Goal: Transaction & Acquisition: Book appointment/travel/reservation

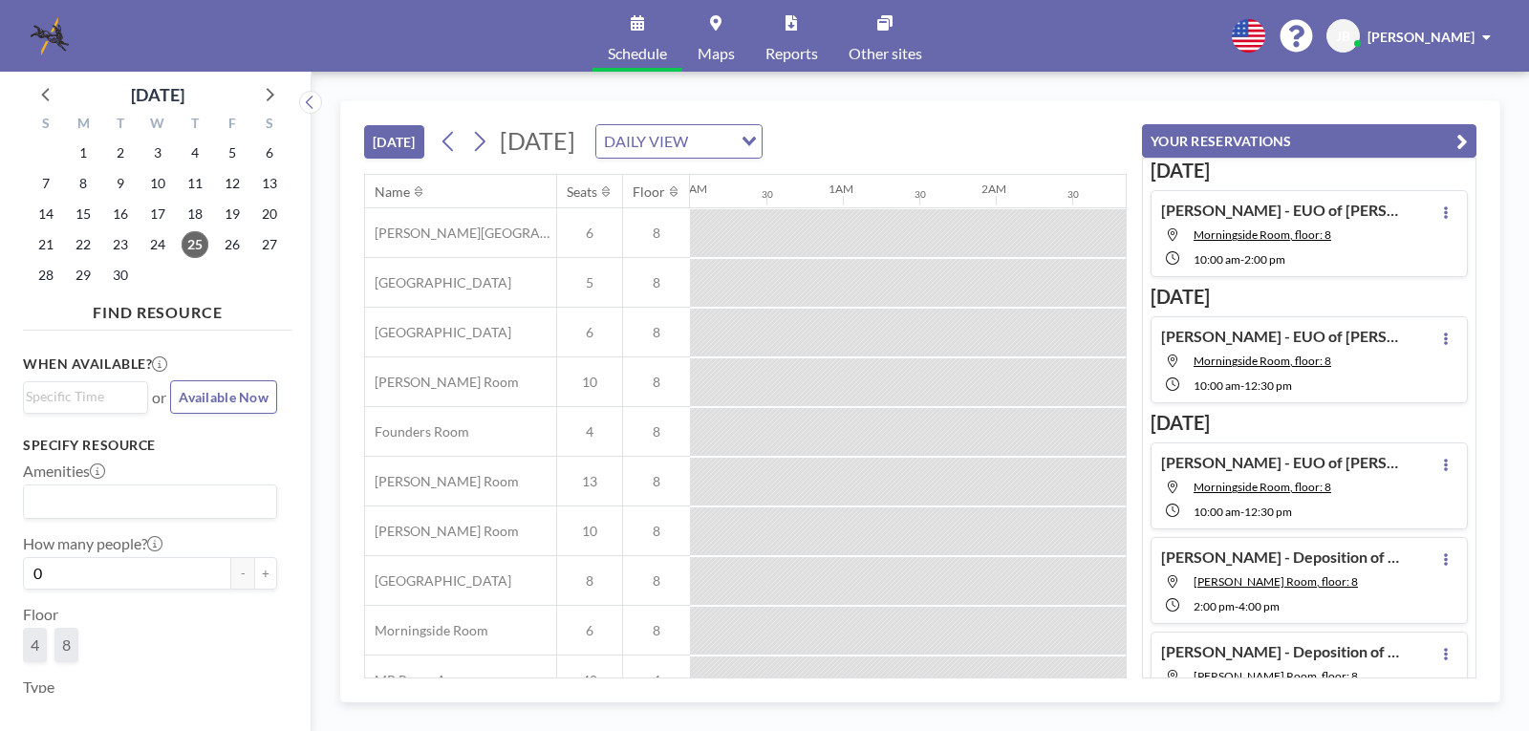
scroll to position [0, 1147]
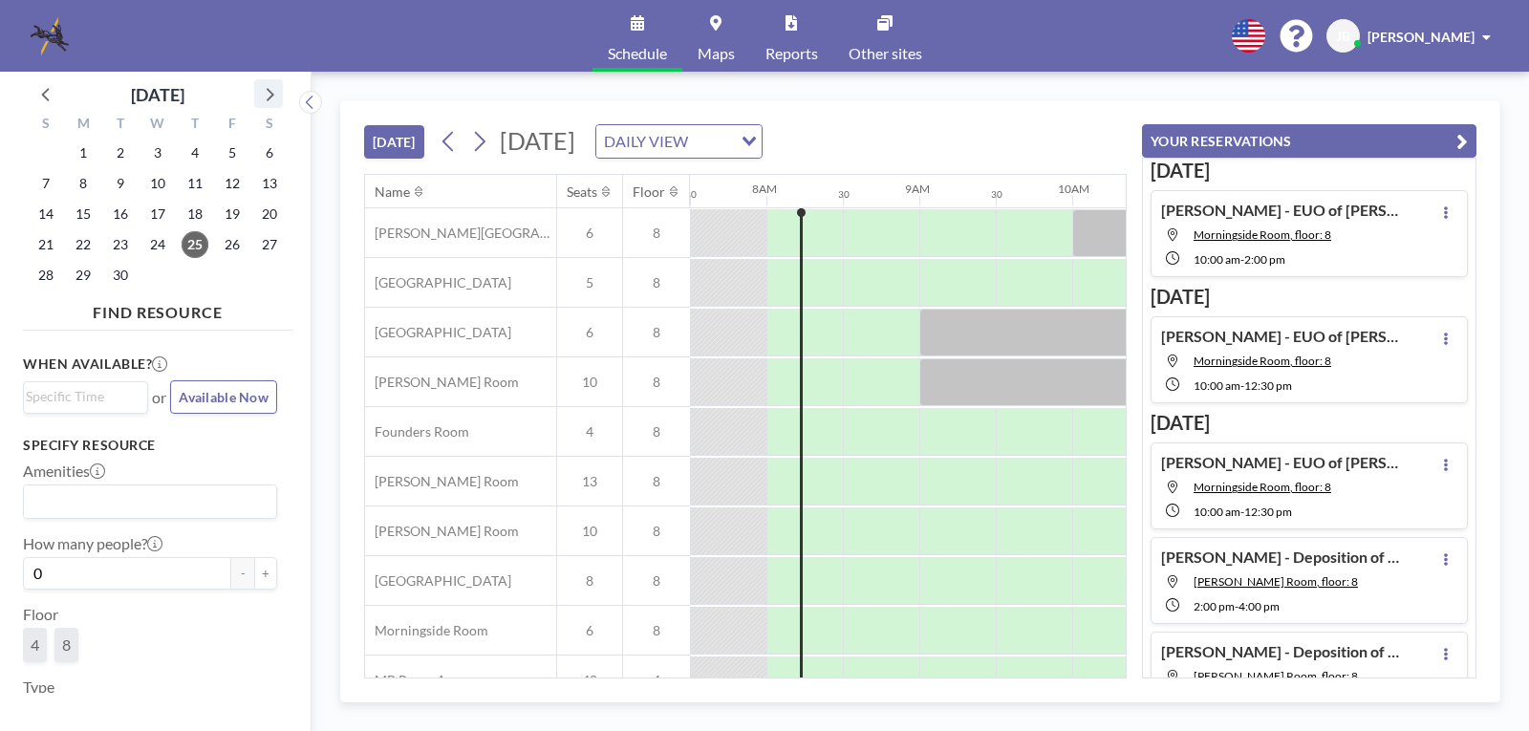
click at [265, 98] on icon at bounding box center [268, 93] width 25 height 25
click at [77, 275] on span "27" at bounding box center [83, 275] width 27 height 27
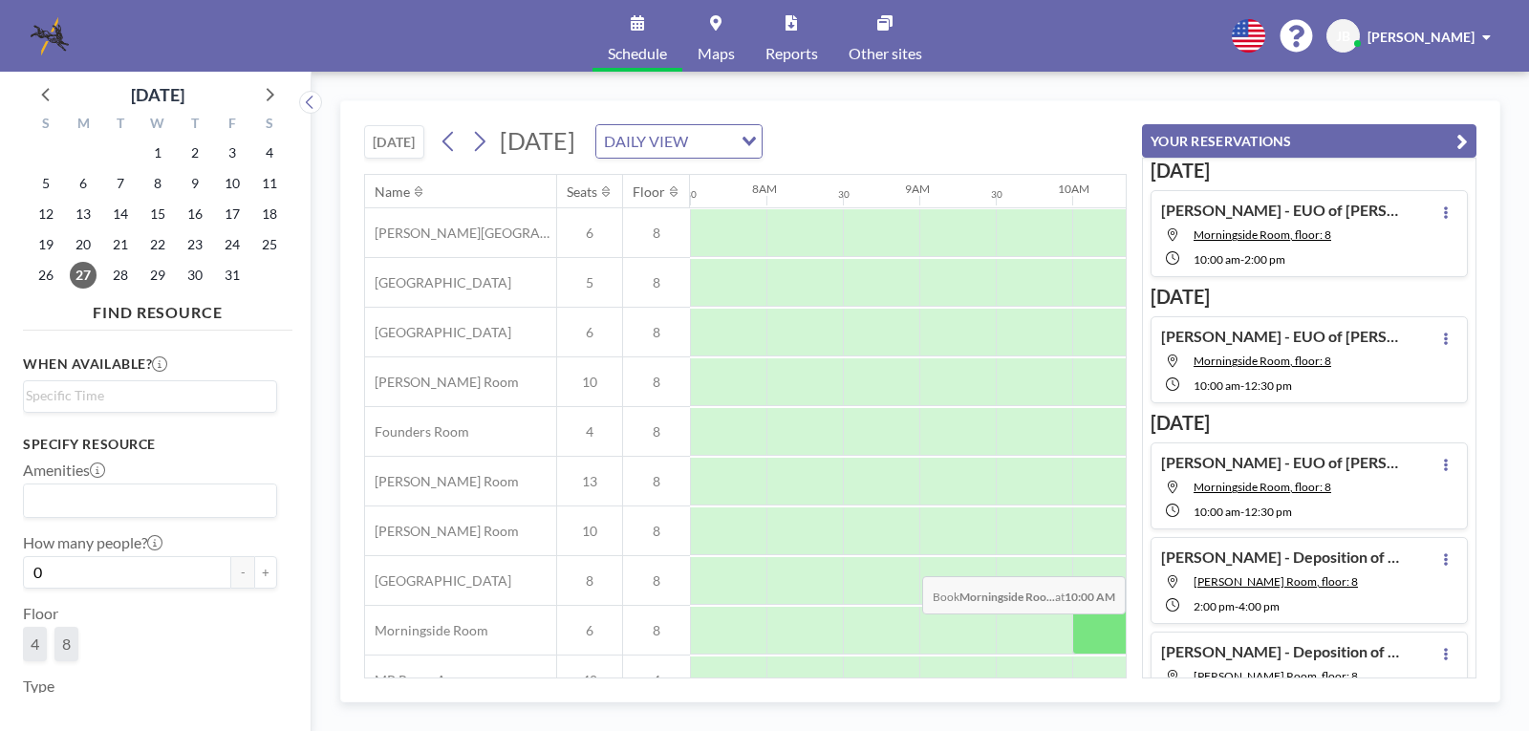
click at [1087, 628] on div at bounding box center [1110, 631] width 76 height 48
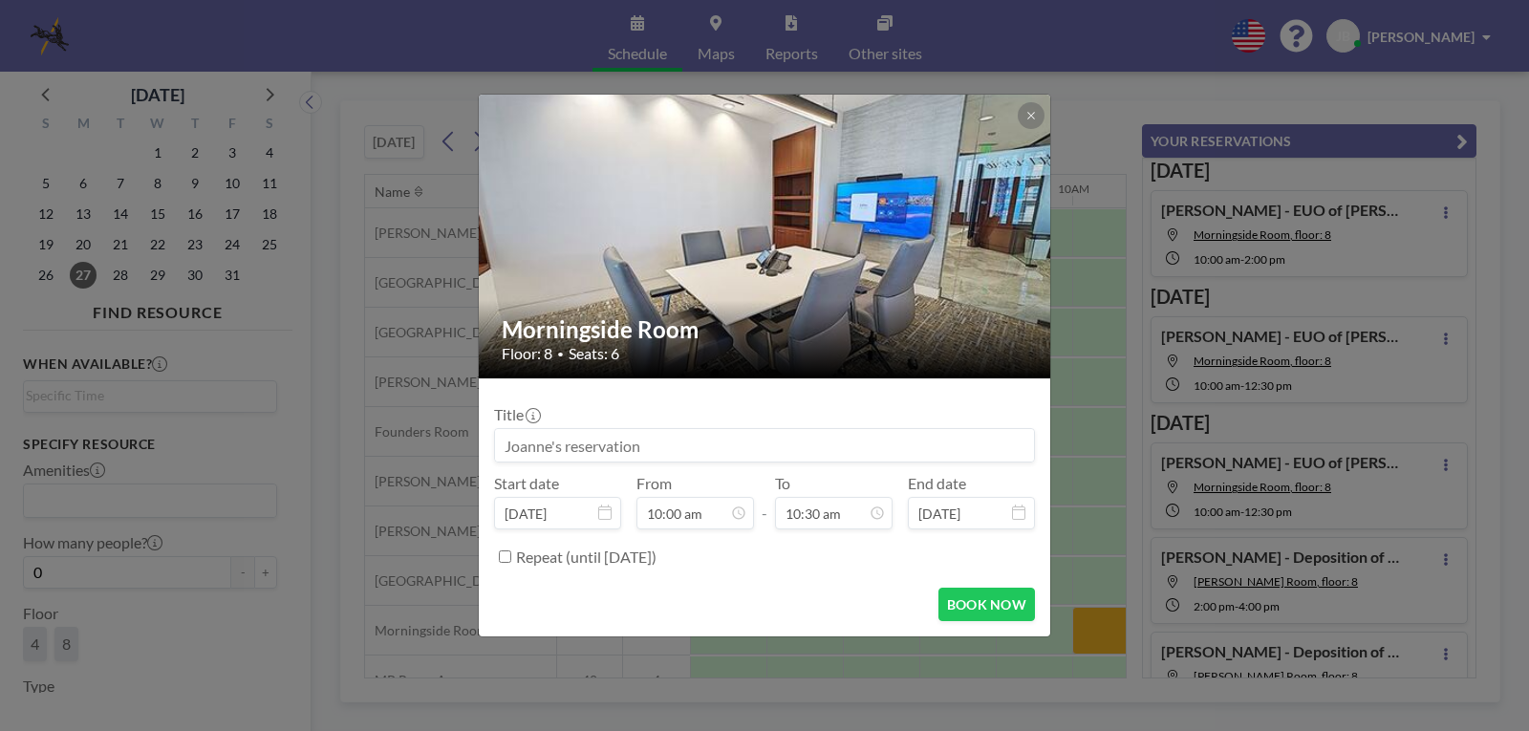
scroll to position [714, 0]
click at [514, 446] on input at bounding box center [764, 445] width 539 height 32
click at [685, 446] on input "Melissa Segel - EUO of Sevfylle Wright" at bounding box center [764, 445] width 539 height 32
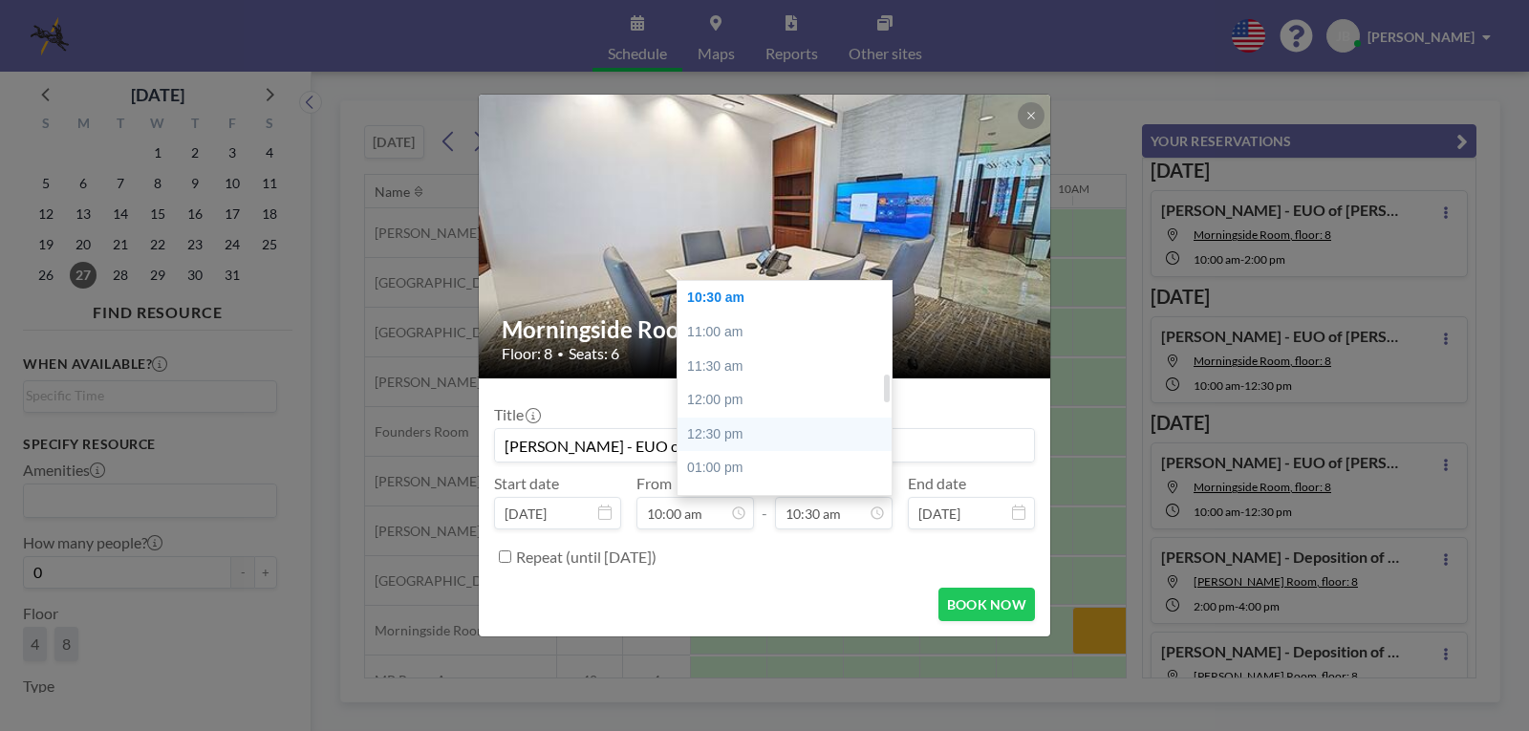
type input "[PERSON_NAME] - EUO of [PERSON_NAME]"
click at [721, 429] on div "12:30 pm" at bounding box center [790, 435] width 224 height 34
type input "12:30 pm"
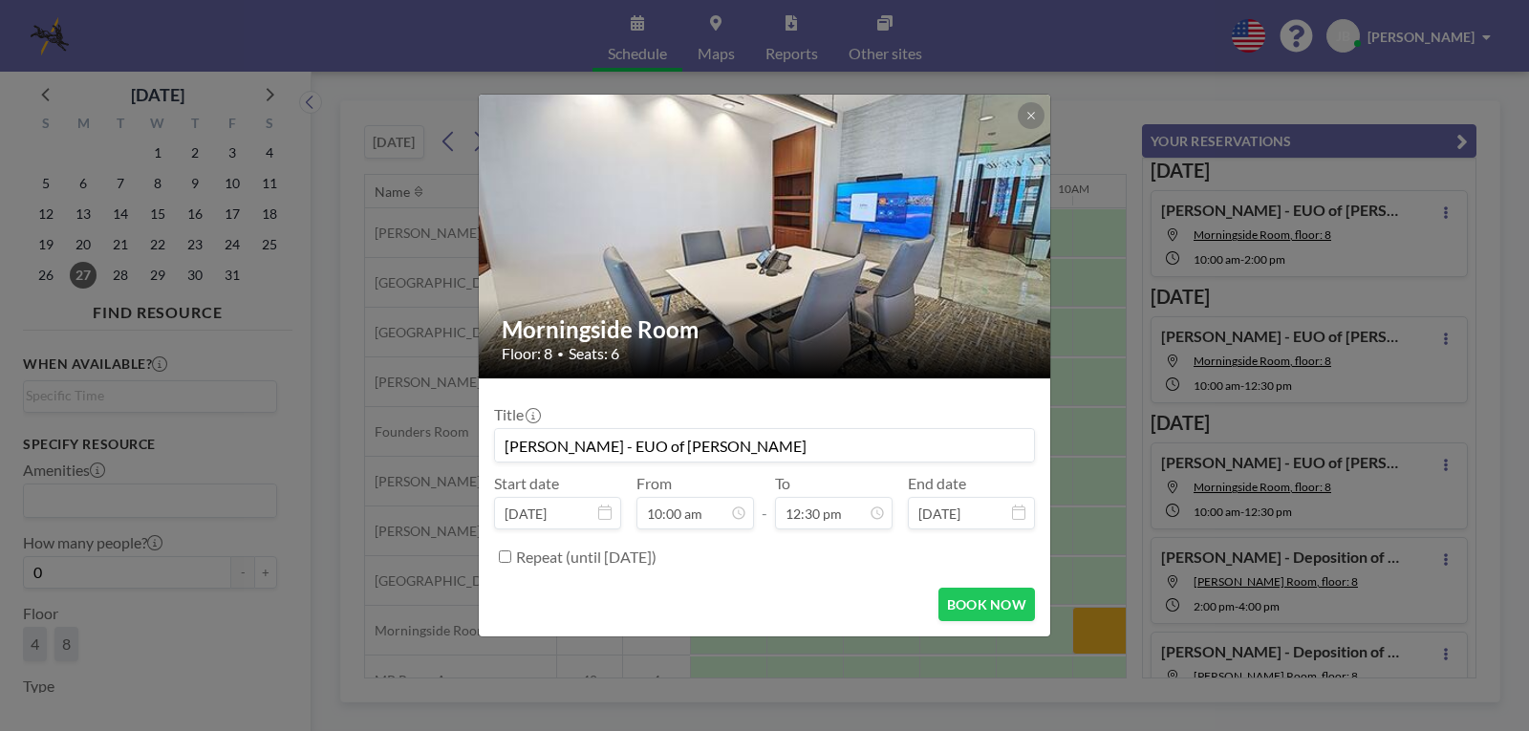
scroll to position [681, 0]
click at [974, 604] on button "BOOK NOW" at bounding box center [987, 604] width 97 height 33
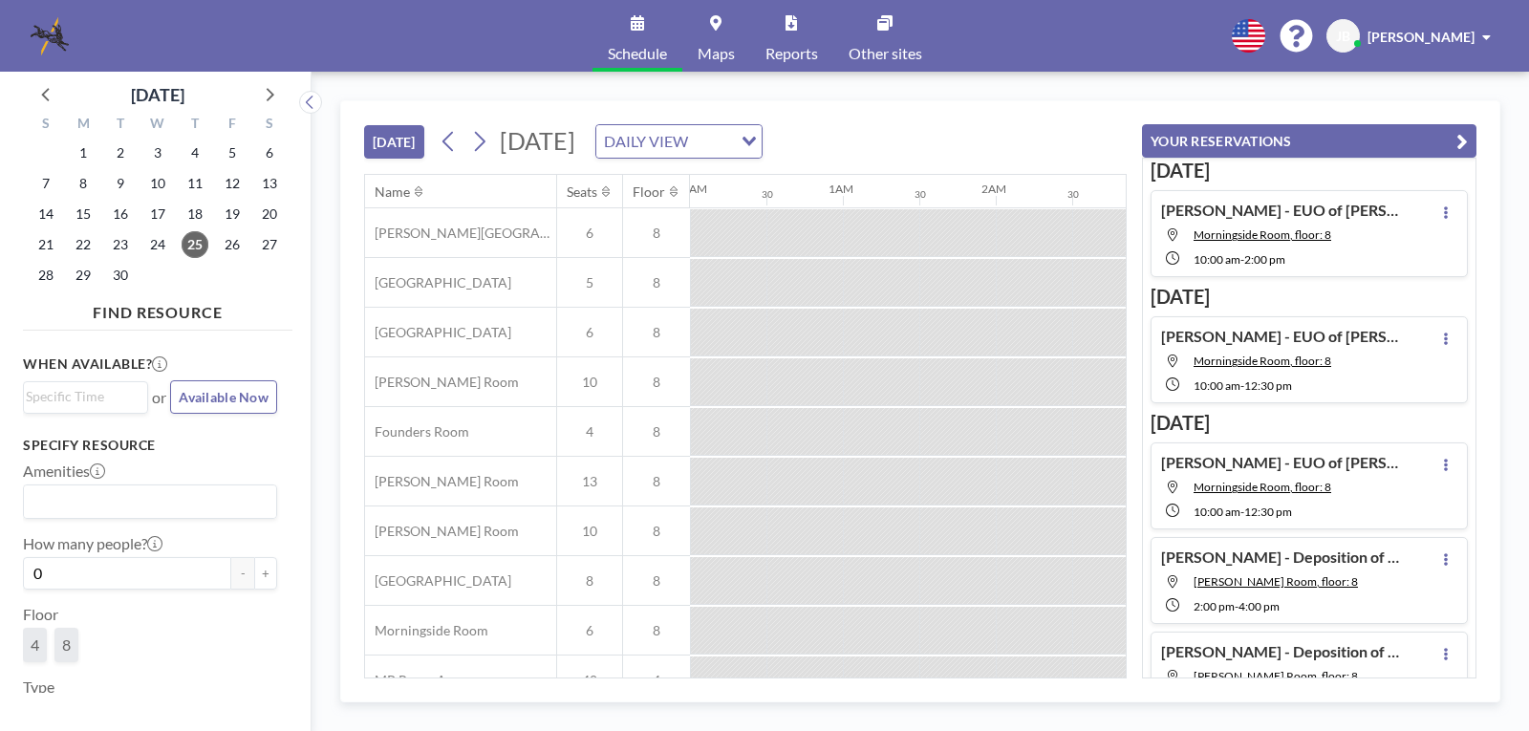
scroll to position [0, 1147]
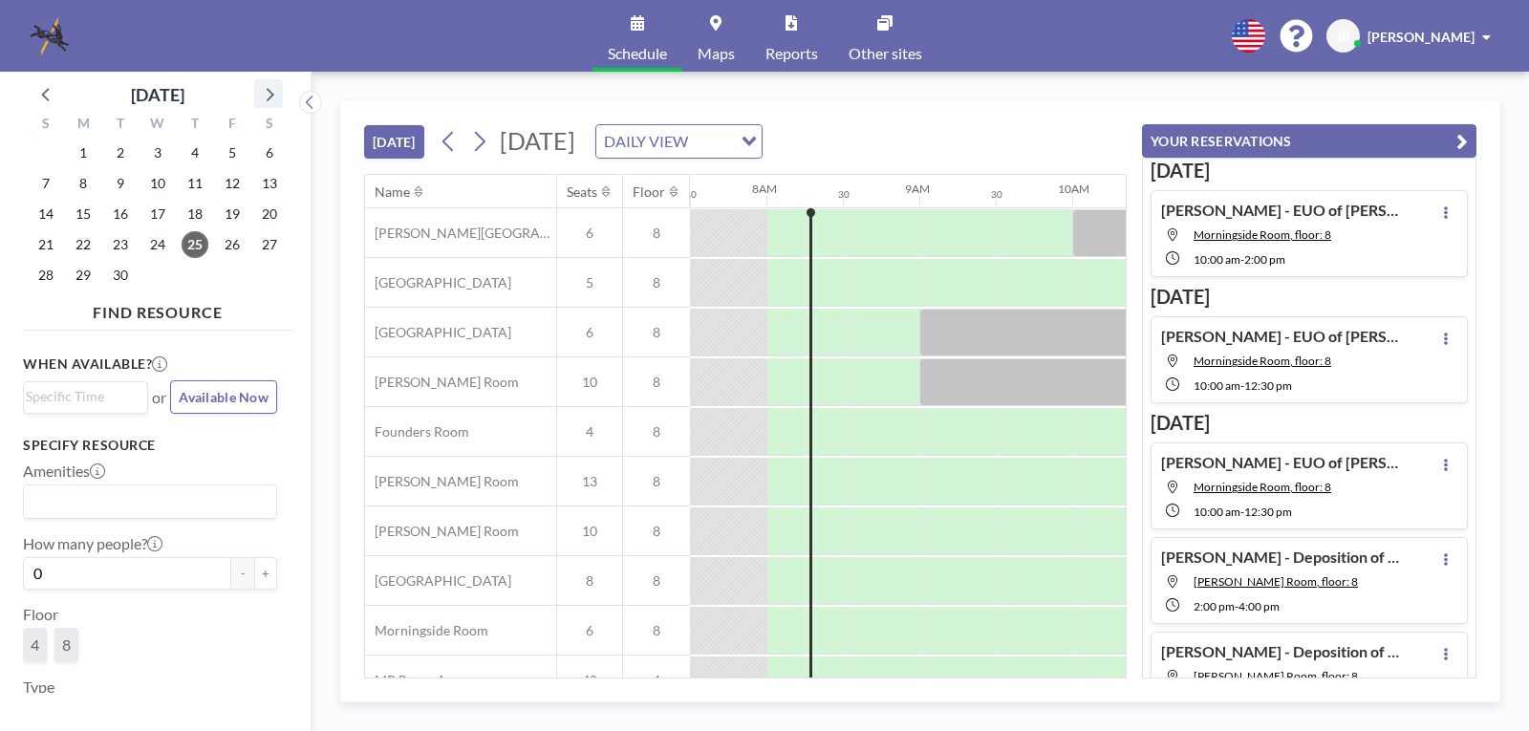
click at [268, 89] on icon at bounding box center [271, 94] width 8 height 13
click at [78, 275] on span "27" at bounding box center [83, 275] width 27 height 27
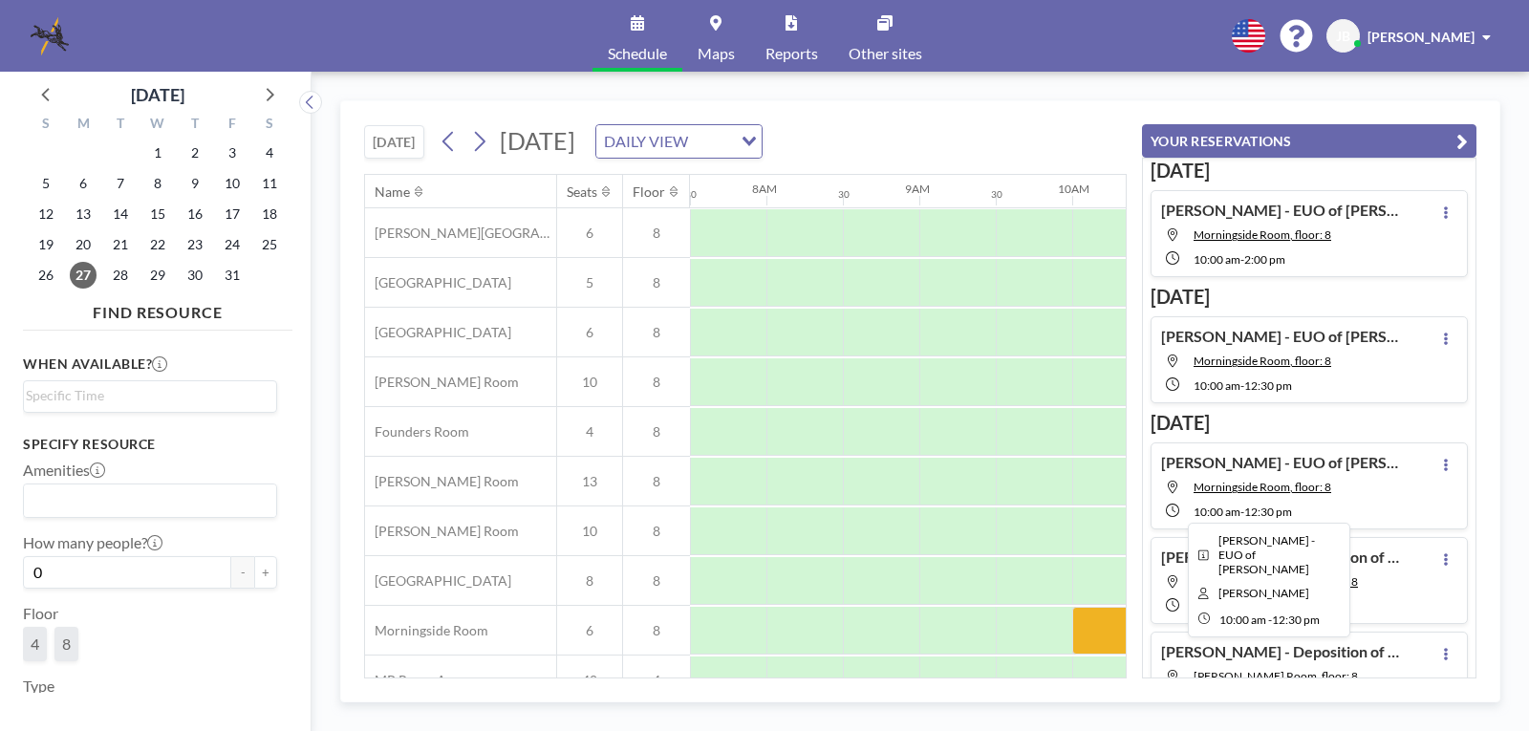
click at [1085, 637] on div at bounding box center [1263, 631] width 382 height 48
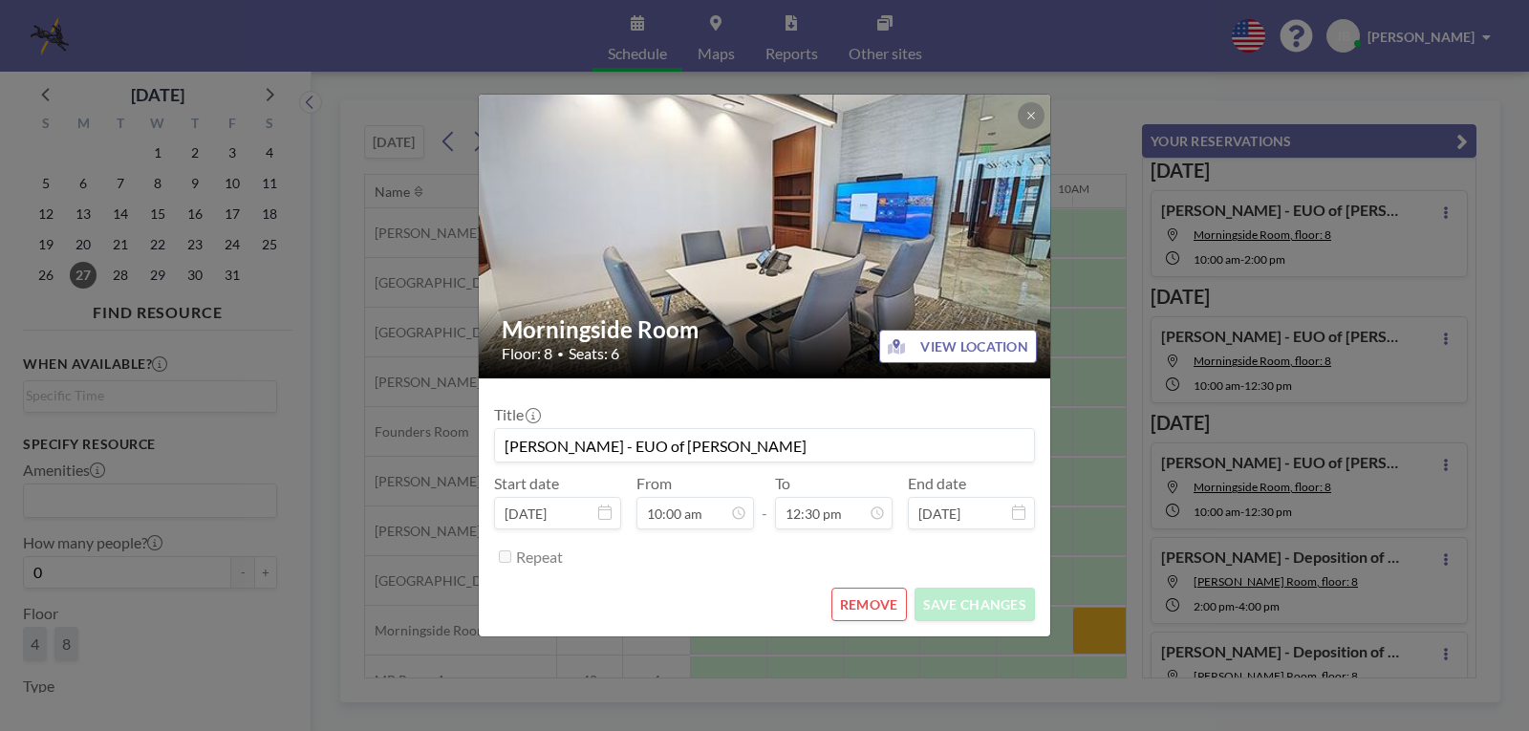
click at [871, 596] on button "REMOVE" at bounding box center [870, 604] width 76 height 33
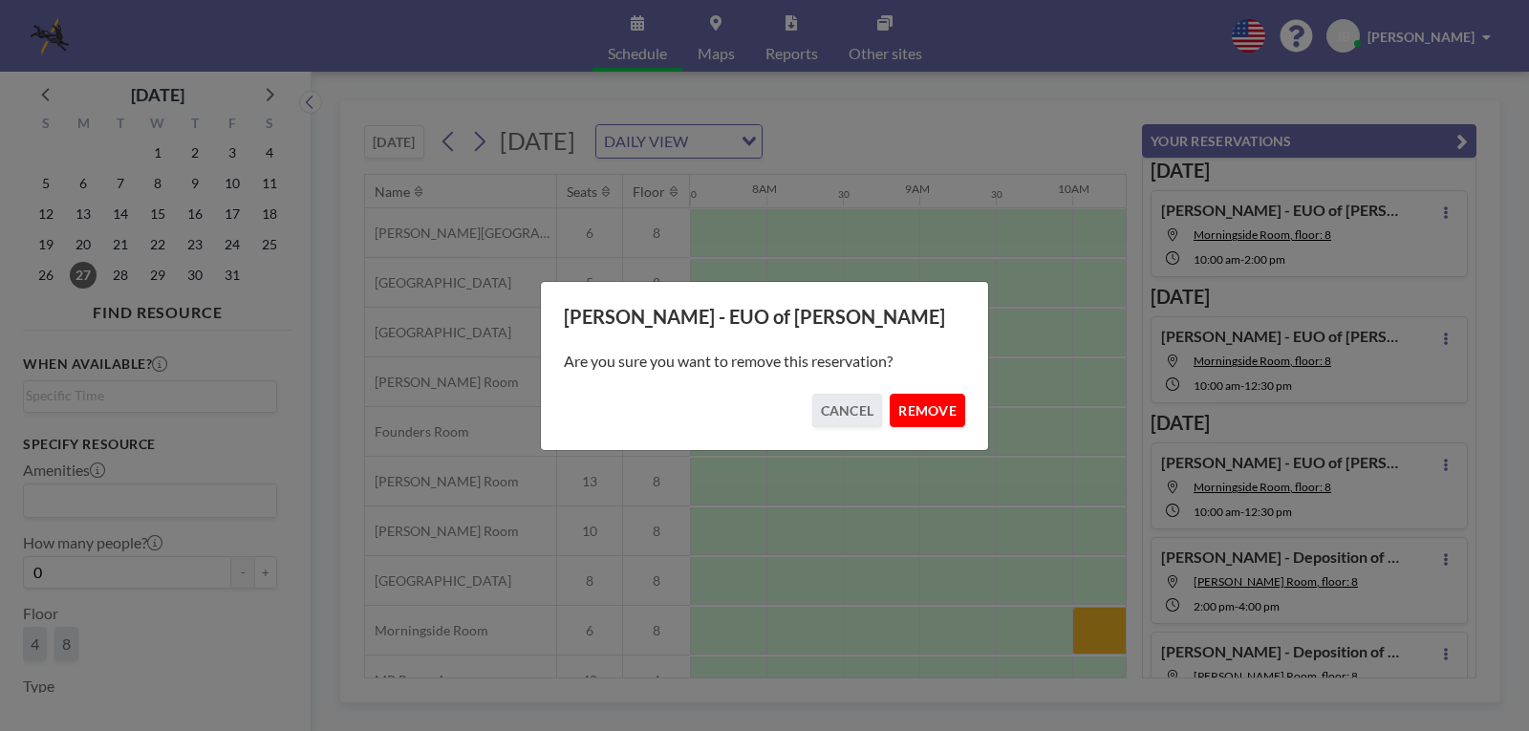
click at [925, 408] on button "REMOVE" at bounding box center [928, 410] width 76 height 33
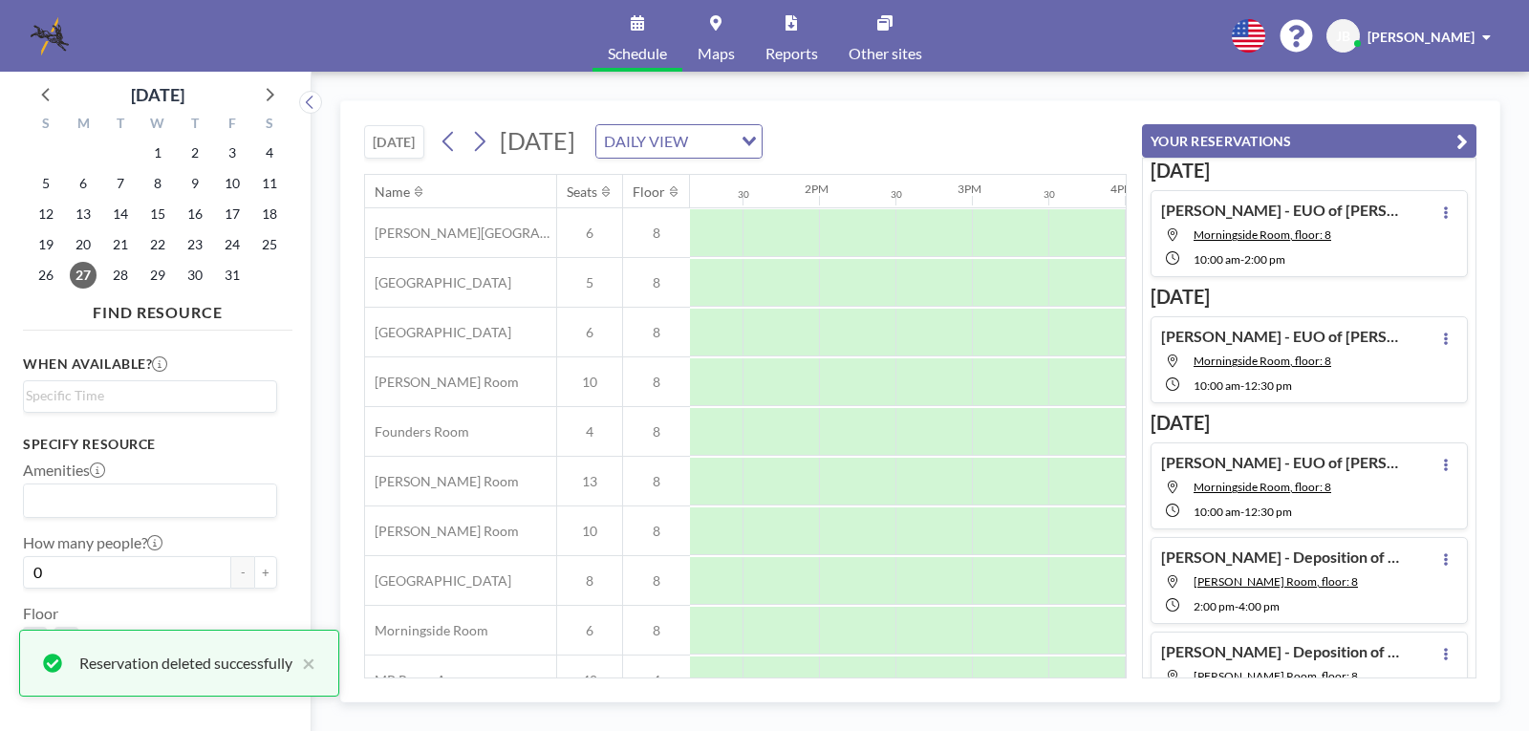
scroll to position [0, 2044]
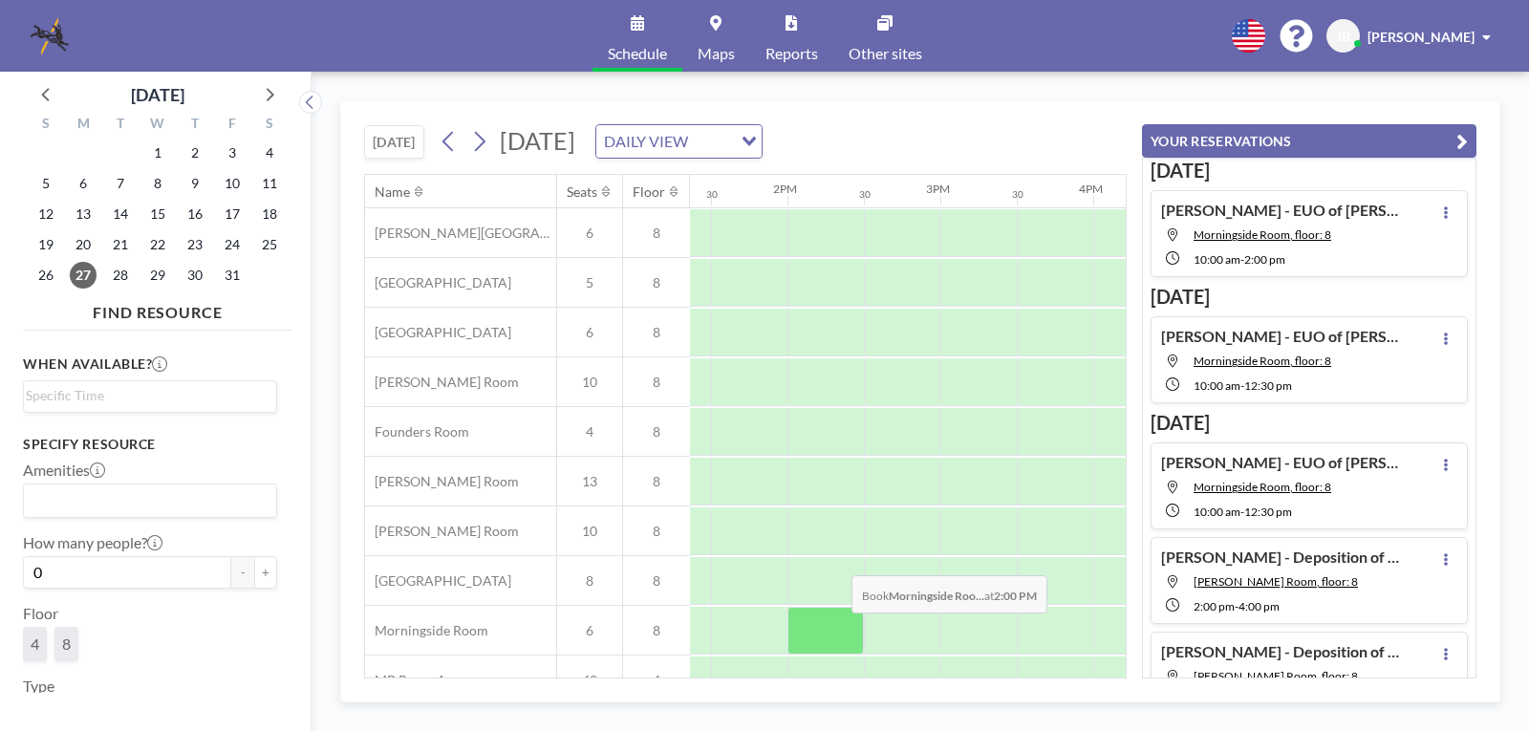
click at [836, 627] on div at bounding box center [826, 631] width 76 height 48
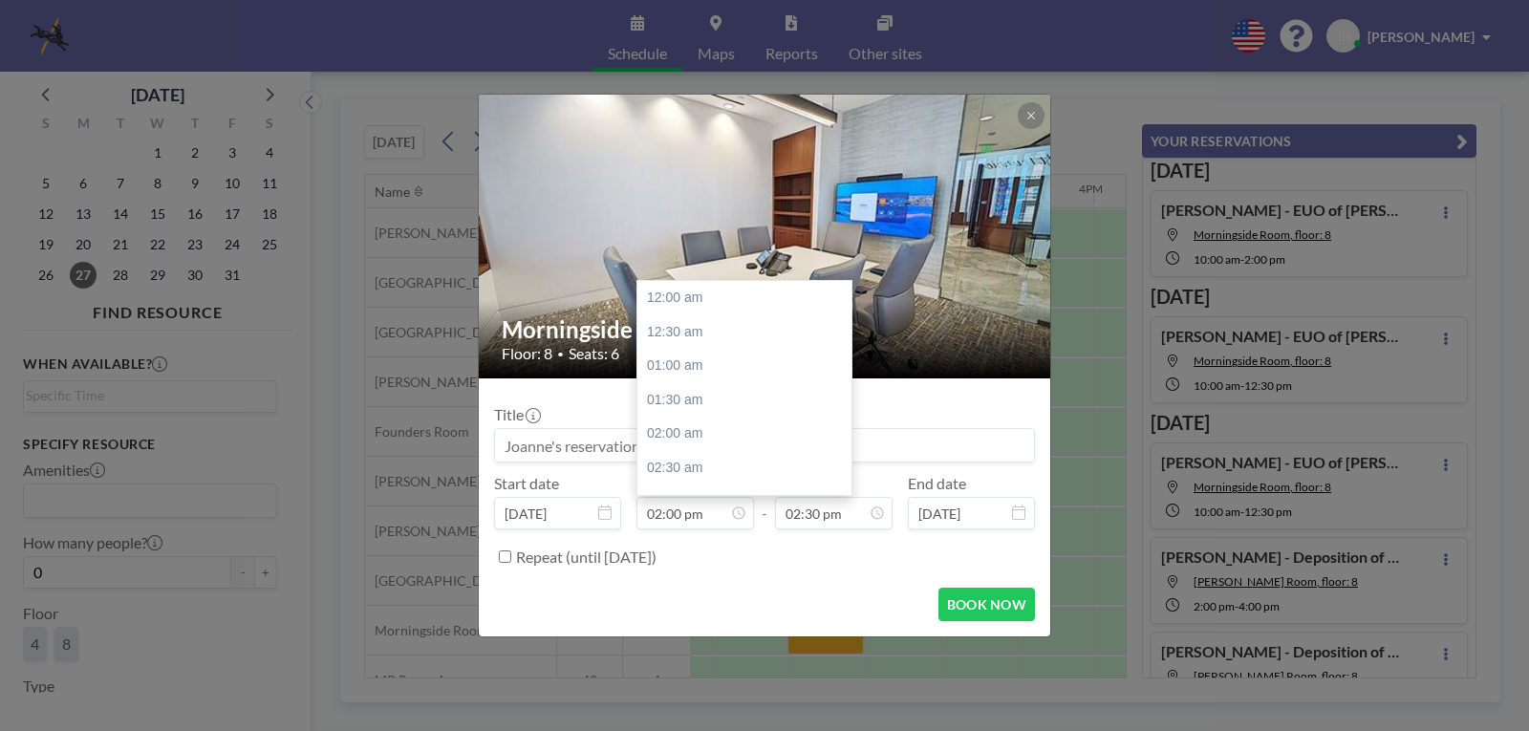
scroll to position [953, 0]
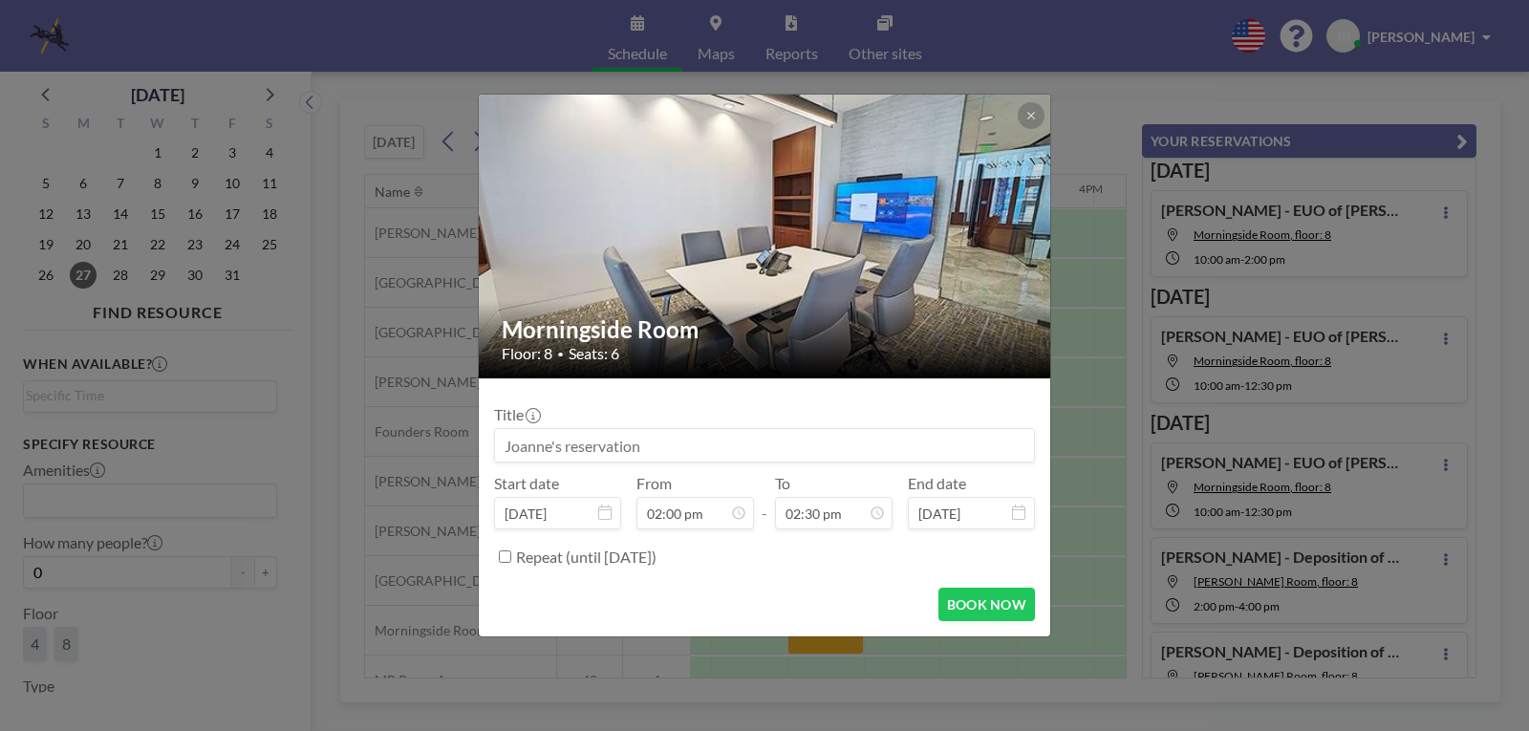
click at [559, 445] on input at bounding box center [764, 445] width 539 height 32
click at [554, 444] on input "MelissaSegel - EUO of [PERSON_NAME]" at bounding box center [764, 445] width 539 height 32
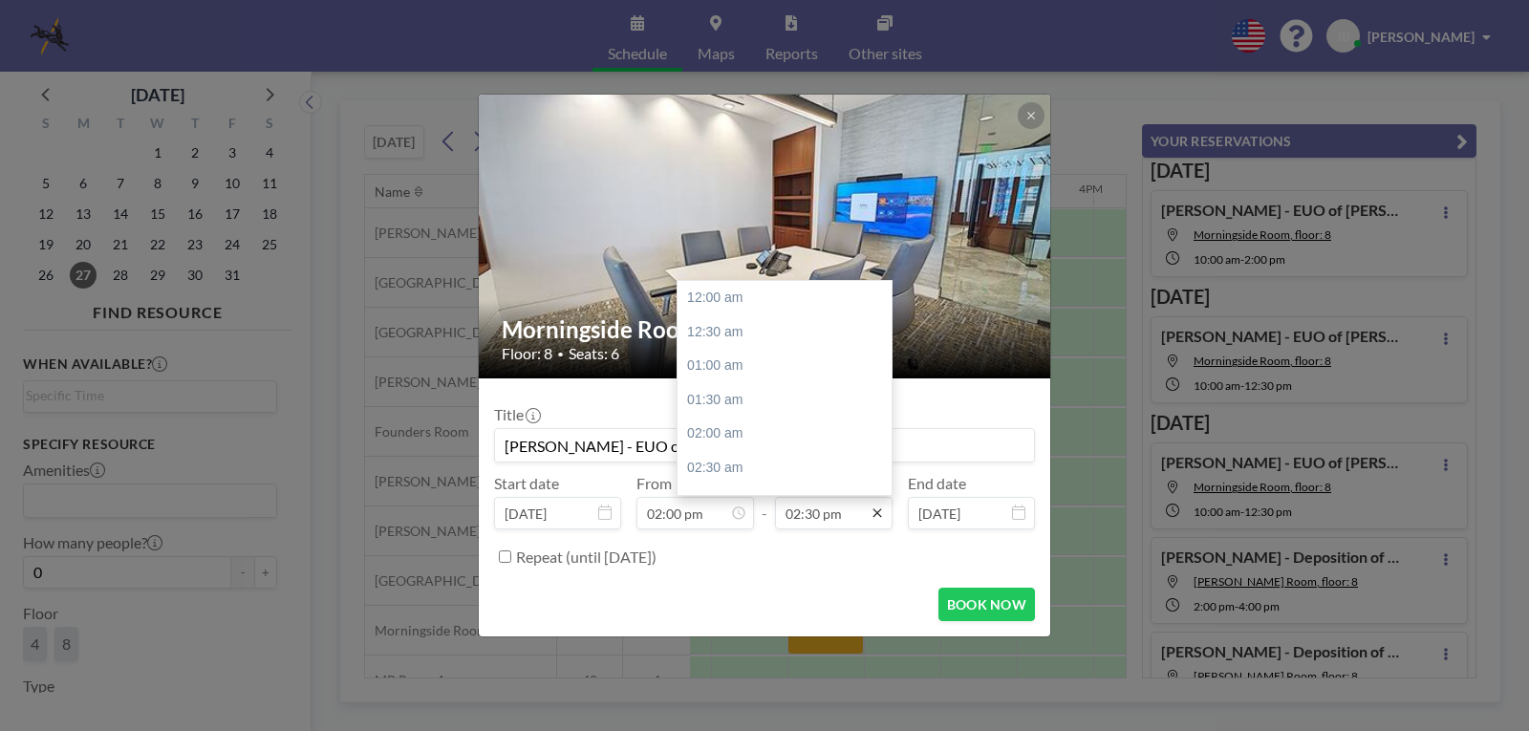
scroll to position [986, 0]
type input "[PERSON_NAME] - EUO of [PERSON_NAME]"
click at [877, 516] on icon at bounding box center [877, 513] width 15 height 15
click at [877, 509] on icon at bounding box center [877, 513] width 15 height 15
click at [721, 399] on div "04:00 pm" at bounding box center [790, 400] width 224 height 34
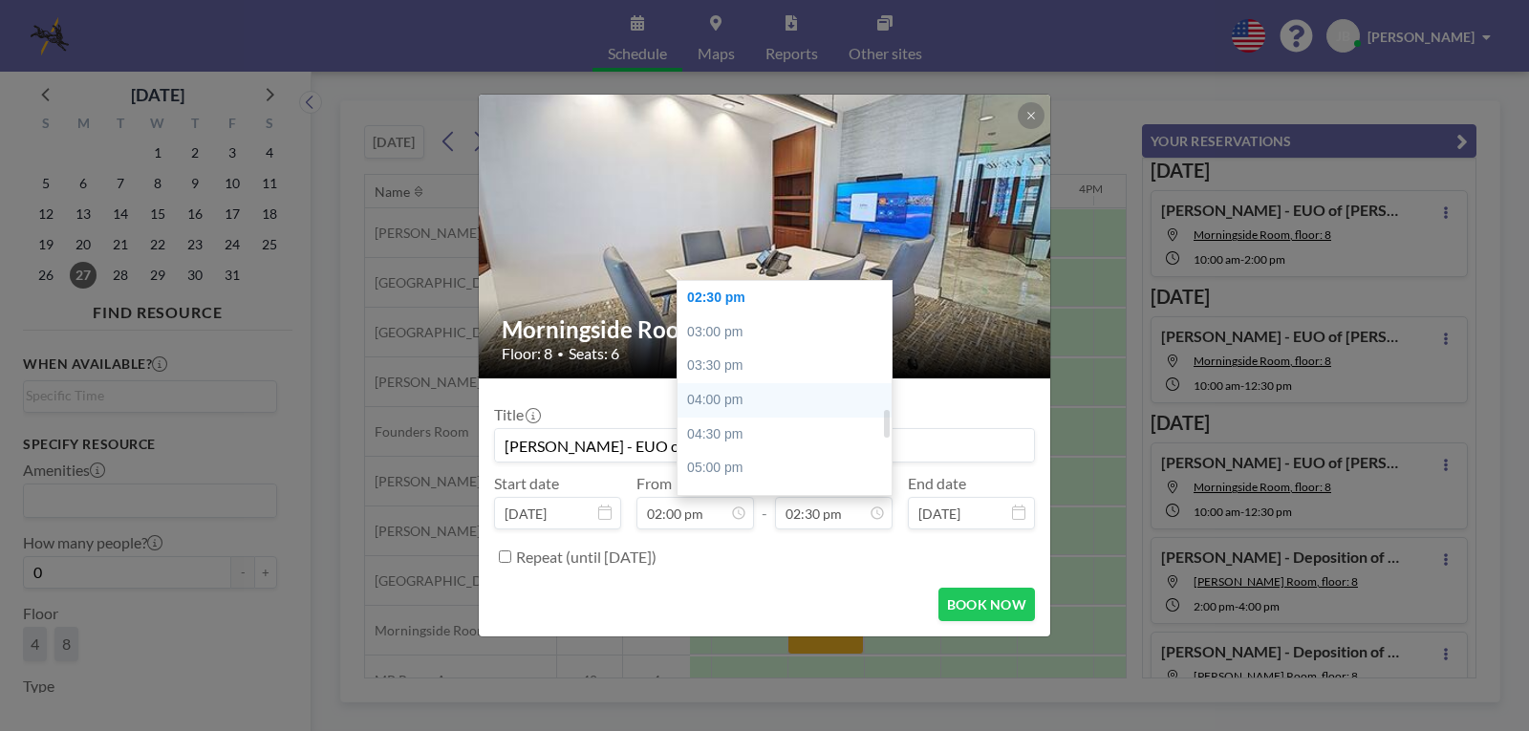
type input "04:00 pm"
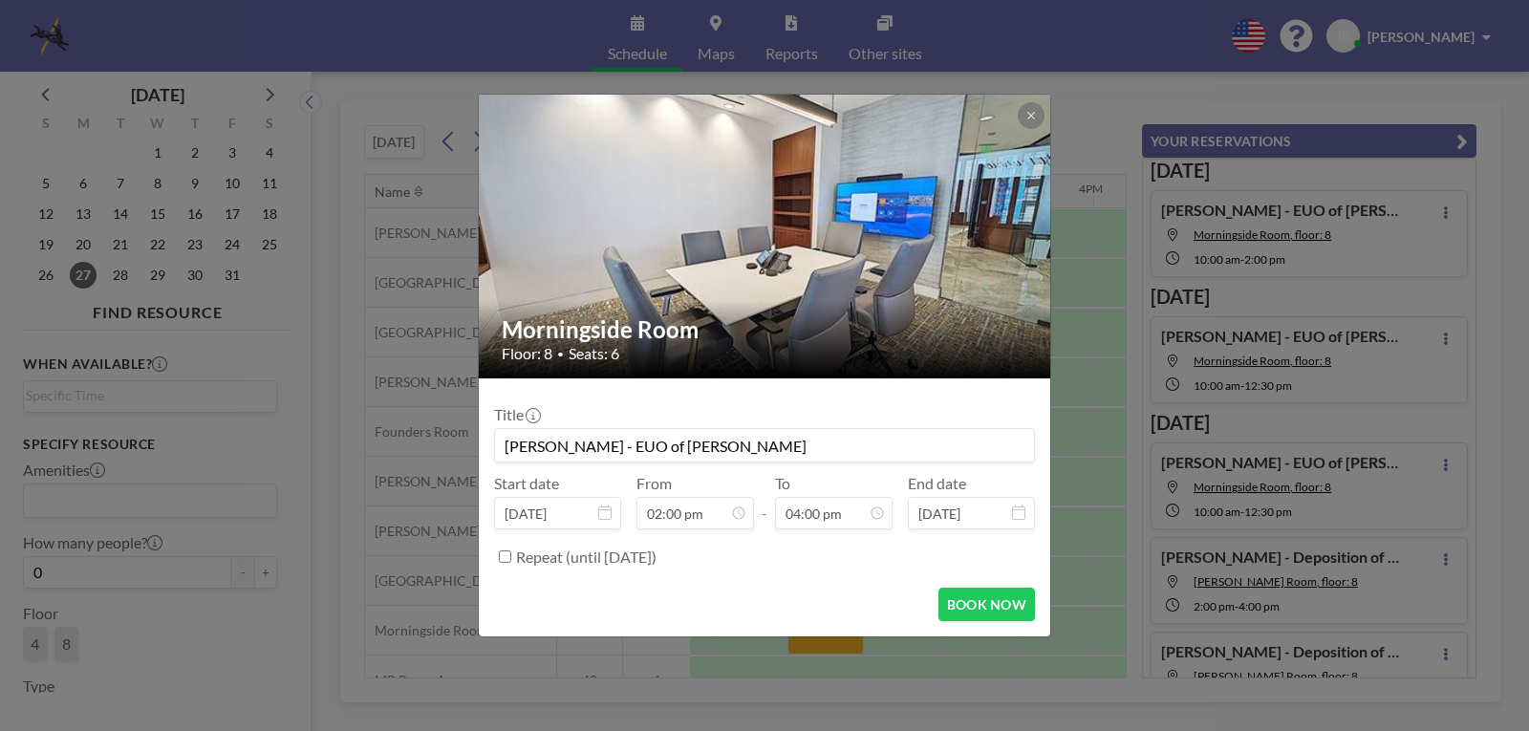
scroll to position [953, 0]
click at [973, 596] on button "BOOK NOW" at bounding box center [987, 604] width 97 height 33
